Goal: Task Accomplishment & Management: Manage account settings

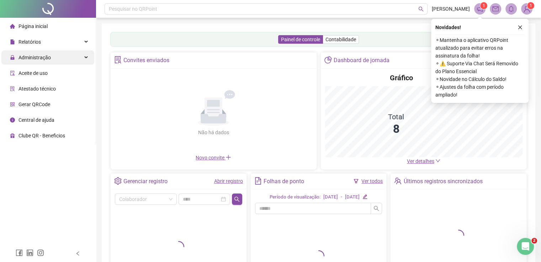
click at [55, 53] on div "Administração" at bounding box center [47, 57] width 93 height 14
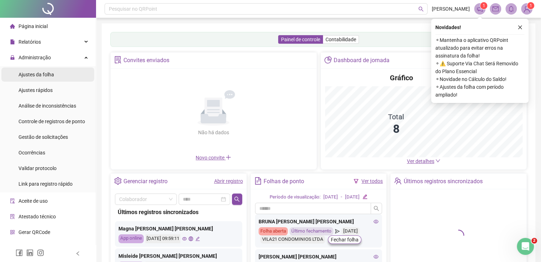
click at [41, 73] on span "Ajustes da folha" at bounding box center [36, 75] width 36 height 6
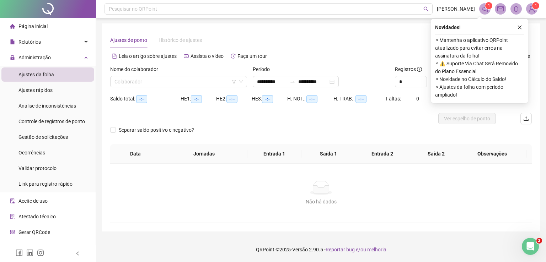
type input "**********"
click at [520, 30] on icon "close" at bounding box center [519, 27] width 5 height 5
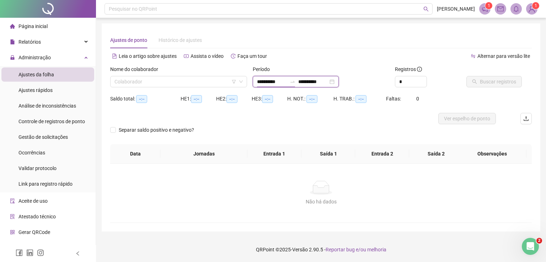
click at [286, 81] on input "**********" at bounding box center [272, 82] width 30 height 8
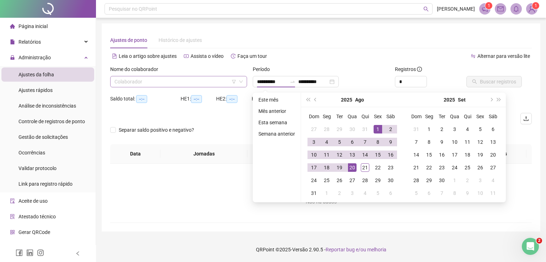
click at [164, 83] on input "search" at bounding box center [175, 81] width 122 height 11
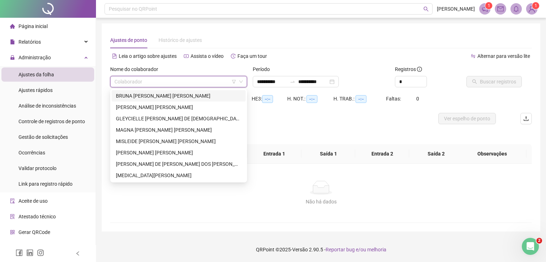
click at [142, 95] on div "BRUNA [PERSON_NAME] [PERSON_NAME]" at bounding box center [178, 96] width 125 height 8
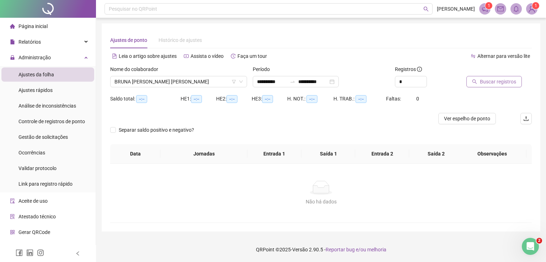
click at [488, 82] on span "Buscar registros" at bounding box center [498, 82] width 36 height 8
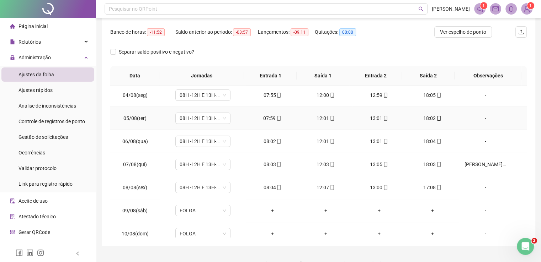
scroll to position [142, 0]
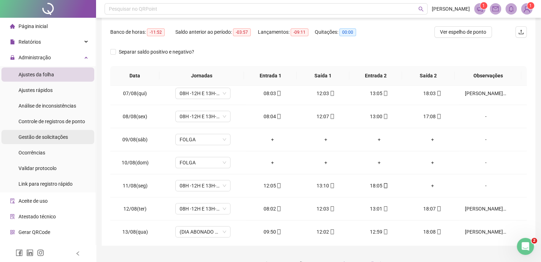
click at [44, 140] on div "Gestão de solicitações" at bounding box center [42, 137] width 49 height 14
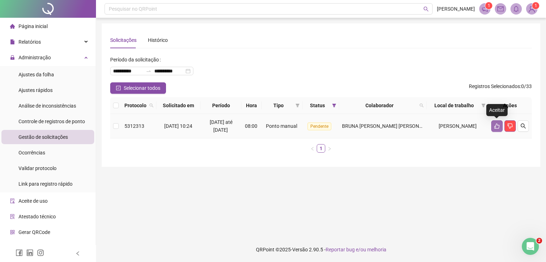
click at [498, 125] on icon "like" at bounding box center [497, 126] width 6 height 6
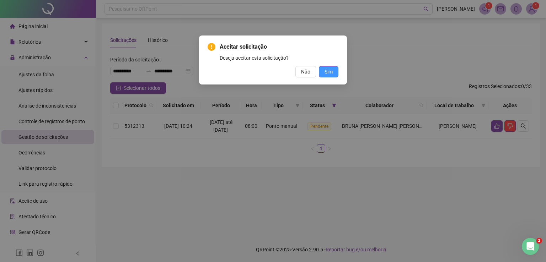
click at [324, 70] on button "Sim" at bounding box center [329, 71] width 20 height 11
